Goal: Find specific page/section: Find specific page/section

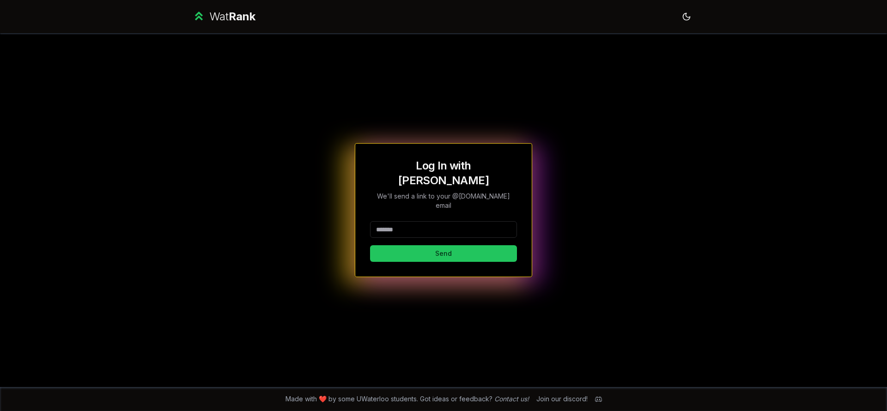
click at [394, 221] on input at bounding box center [443, 229] width 147 height 17
click at [232, 258] on div "Log In with WatIAM We'll send a link to your @[DOMAIN_NAME] email Send" at bounding box center [443, 210] width 532 height 354
click at [394, 221] on input at bounding box center [443, 229] width 147 height 17
drag, startPoint x: 459, startPoint y: 217, endPoint x: 407, endPoint y: 219, distance: 52.2
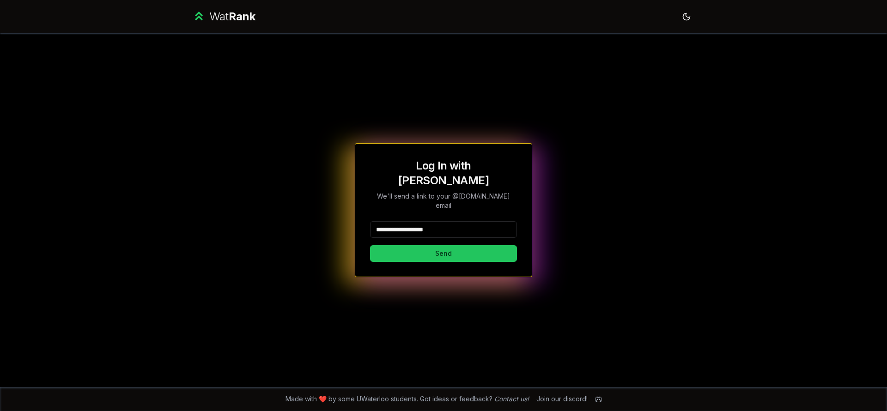
click at [407, 221] on input "**********" at bounding box center [443, 229] width 147 height 17
type input "*******"
click at [404, 245] on button "Send" at bounding box center [443, 253] width 147 height 17
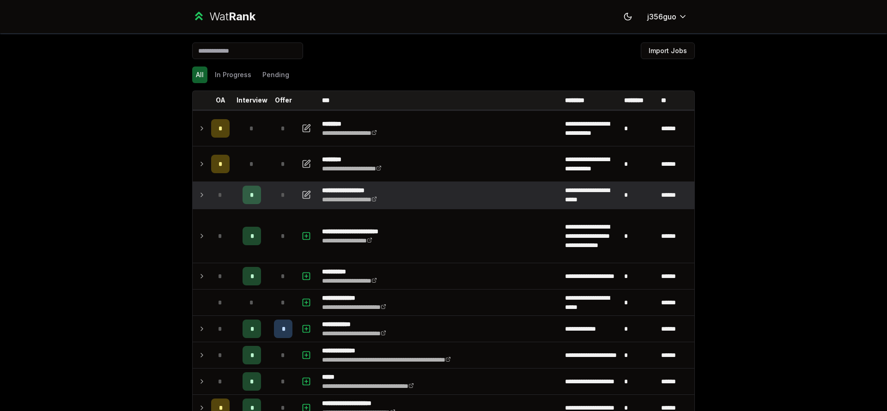
click at [194, 196] on td at bounding box center [200, 195] width 15 height 26
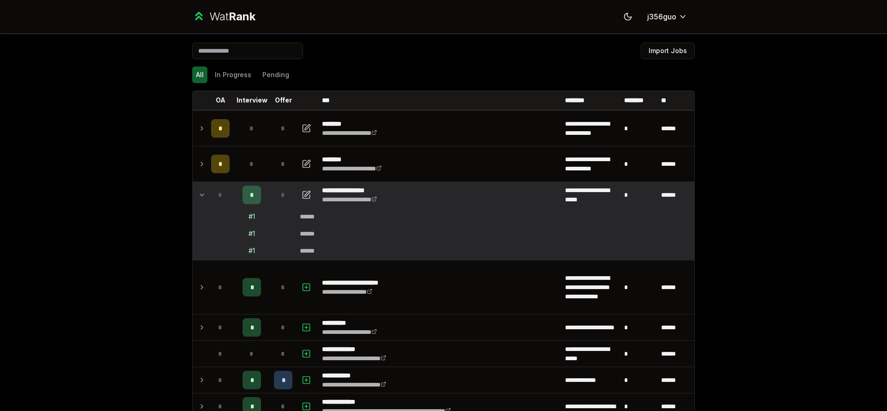
click at [249, 217] on div "# 1" at bounding box center [252, 216] width 6 height 9
click at [249, 229] on div "# 1" at bounding box center [252, 233] width 6 height 9
click at [245, 242] on td "# 1" at bounding box center [251, 234] width 37 height 17
